Goal: Task Accomplishment & Management: Manage account settings

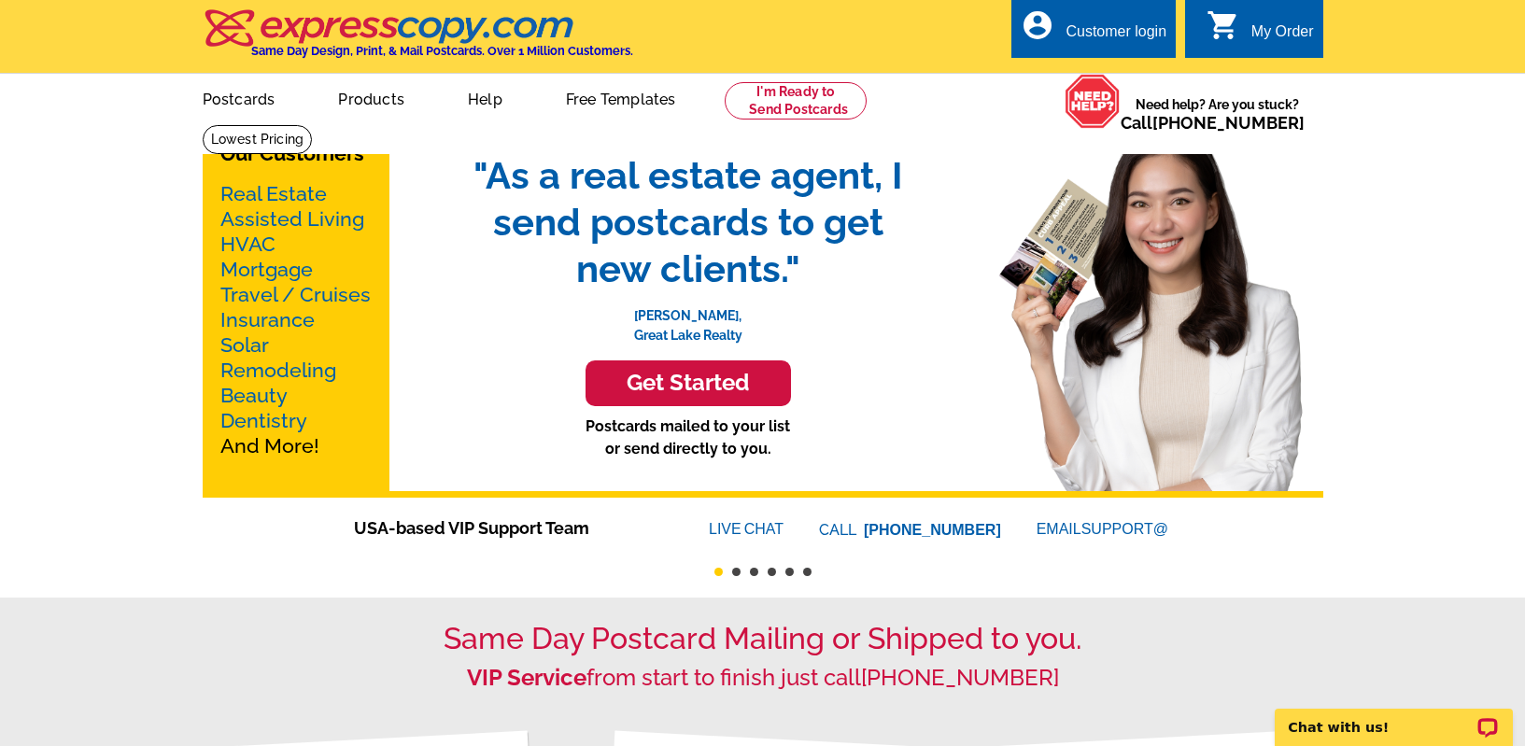
click at [1127, 24] on div "Customer login" at bounding box center [1116, 36] width 101 height 26
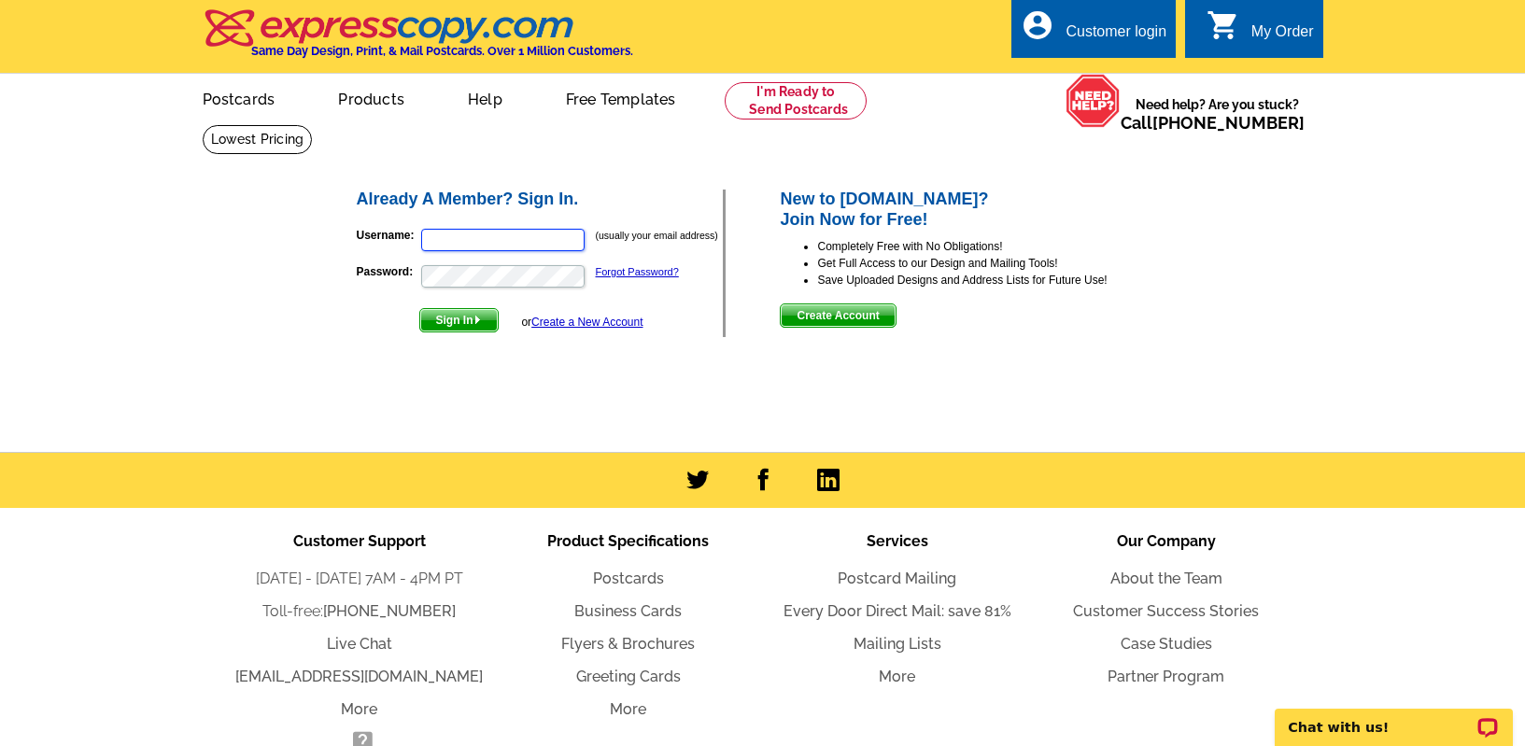
click at [583, 237] on input "Username:" at bounding box center [502, 240] width 163 height 22
type input "lisa@rewinterpark.com"
click at [419, 308] on button "Sign In" at bounding box center [458, 320] width 79 height 24
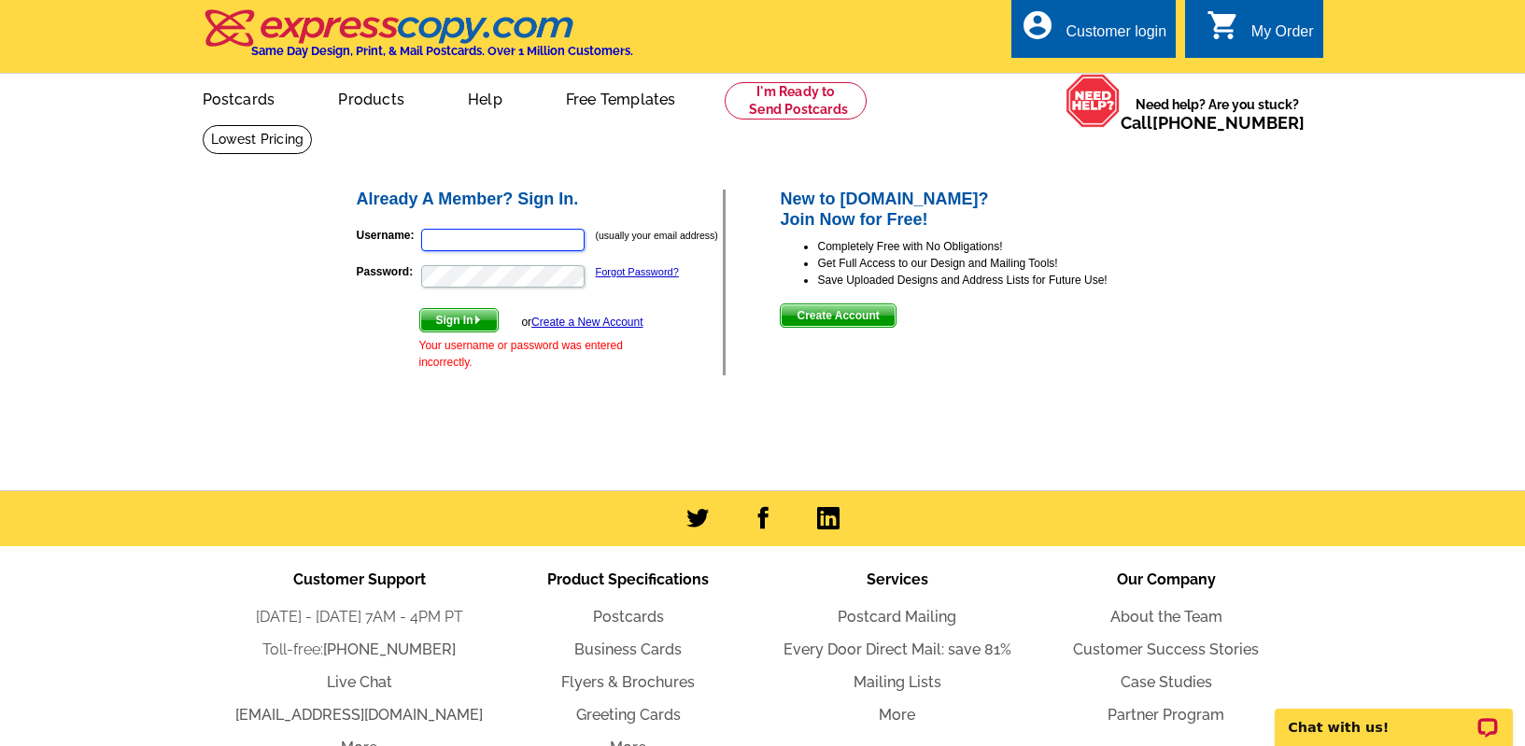
click at [489, 245] on input "Username:" at bounding box center [502, 240] width 163 height 22
type input "lml80482@yahoo.com"
click at [419, 308] on button "Sign In" at bounding box center [458, 320] width 79 height 24
